Goal: Information Seeking & Learning: Learn about a topic

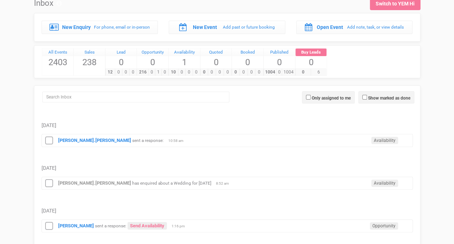
scroll to position [36, 0]
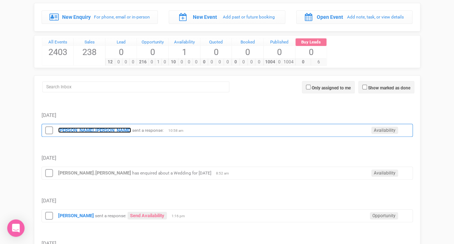
click at [71, 130] on strong "[PERSON_NAME].[PERSON_NAME]" at bounding box center [94, 129] width 73 height 5
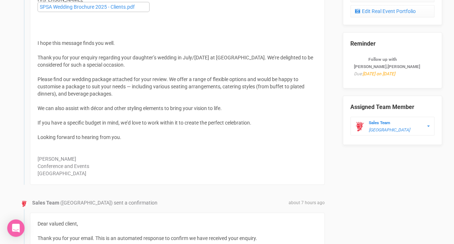
scroll to position [361, 0]
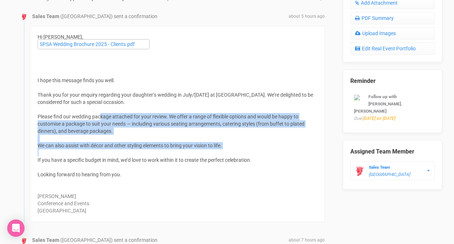
drag, startPoint x: 99, startPoint y: 117, endPoint x: 159, endPoint y: 158, distance: 72.6
click at [164, 156] on div "Hi [PERSON_NAME], SPSA Wedding Brochure 2025 - Clients.pdf I hope this message …" at bounding box center [177, 124] width 295 height 196
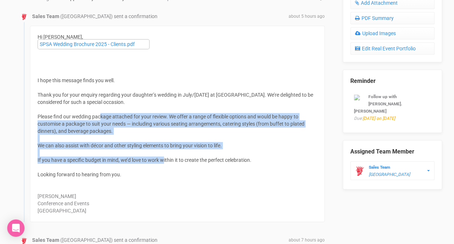
drag, startPoint x: 159, startPoint y: 158, endPoint x: 83, endPoint y: 161, distance: 76.0
click at [83, 161] on div "If you have a specific budget in mind, we’d love to work within it to create th…" at bounding box center [178, 159] width 280 height 7
click at [99, 159] on div "If you have a specific budget in mind, we’d love to work within it to create th…" at bounding box center [178, 159] width 280 height 7
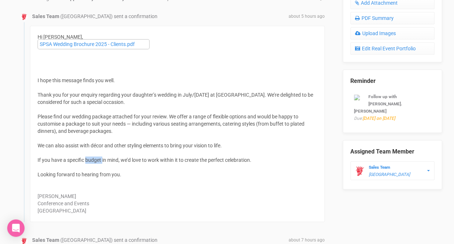
click at [99, 159] on div "If you have a specific budget in mind, we’d love to work within it to create th…" at bounding box center [178, 159] width 280 height 7
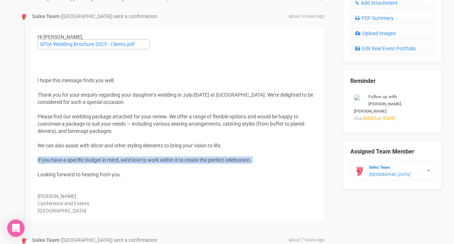
click at [99, 159] on div "If you have a specific budget in mind, we’d love to work within it to create th…" at bounding box center [178, 159] width 280 height 7
drag, startPoint x: 99, startPoint y: 159, endPoint x: 144, endPoint y: 158, distance: 44.1
click at [144, 158] on div "If you have a specific budget in mind, we’d love to work within it to create th…" at bounding box center [178, 159] width 280 height 7
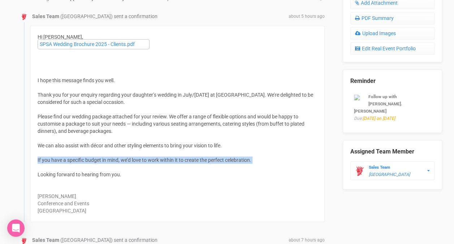
click at [144, 158] on div "If you have a specific budget in mind, we’d love to work within it to create th…" at bounding box center [178, 159] width 280 height 7
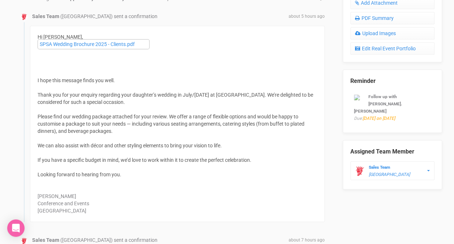
drag, startPoint x: 144, startPoint y: 158, endPoint x: 174, endPoint y: 165, distance: 30.8
click at [174, 165] on div at bounding box center [178, 166] width 280 height 7
click at [207, 159] on div "If you have a specific budget in mind, we’d love to work within it to create th…" at bounding box center [178, 159] width 280 height 7
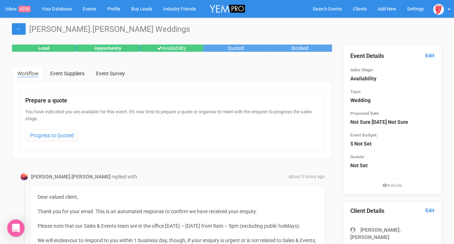
scroll to position [145, 0]
